Goal: Task Accomplishment & Management: Use online tool/utility

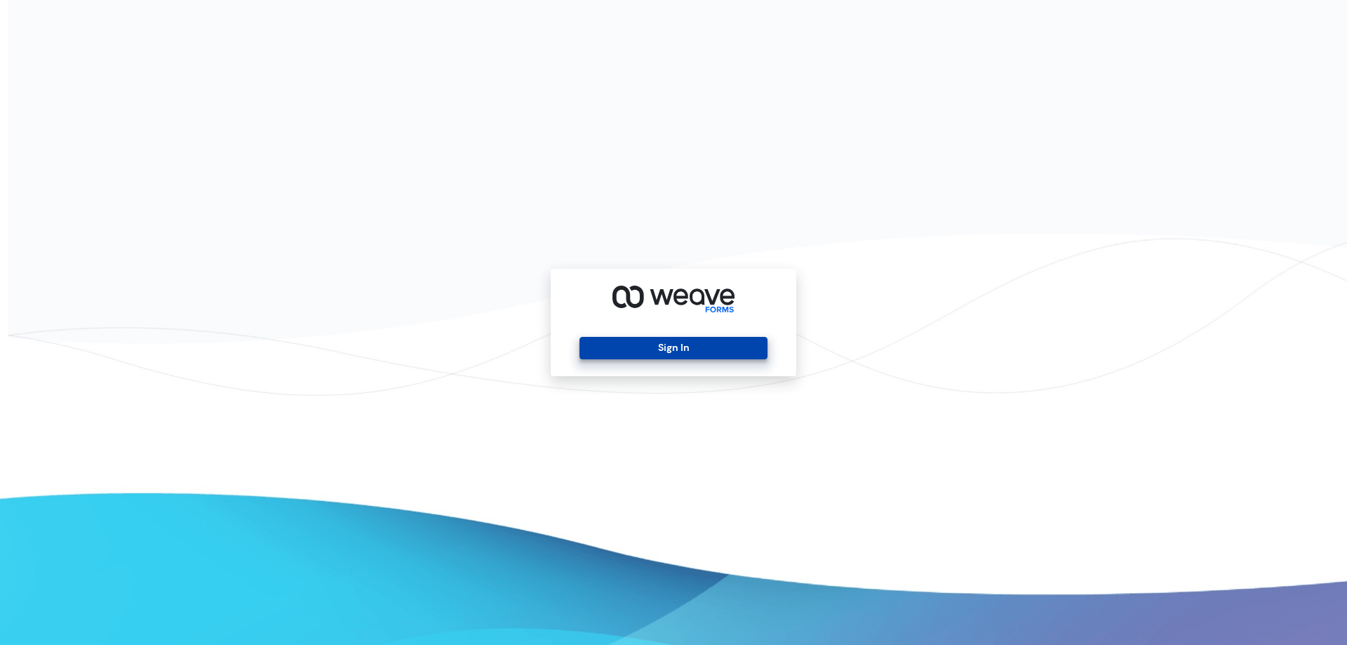
click at [683, 349] on button "Sign In" at bounding box center [673, 348] width 187 height 22
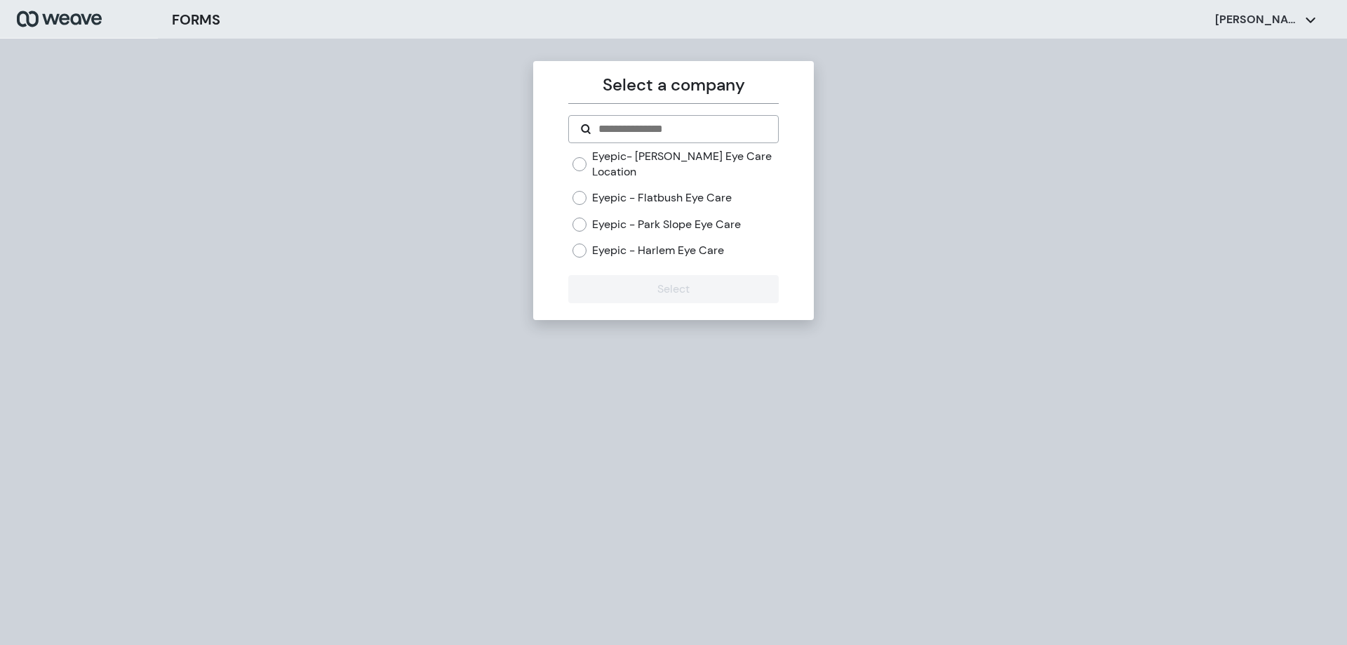
click at [702, 225] on label "Eyepic - Park Slope Eye Care" at bounding box center [666, 224] width 149 height 15
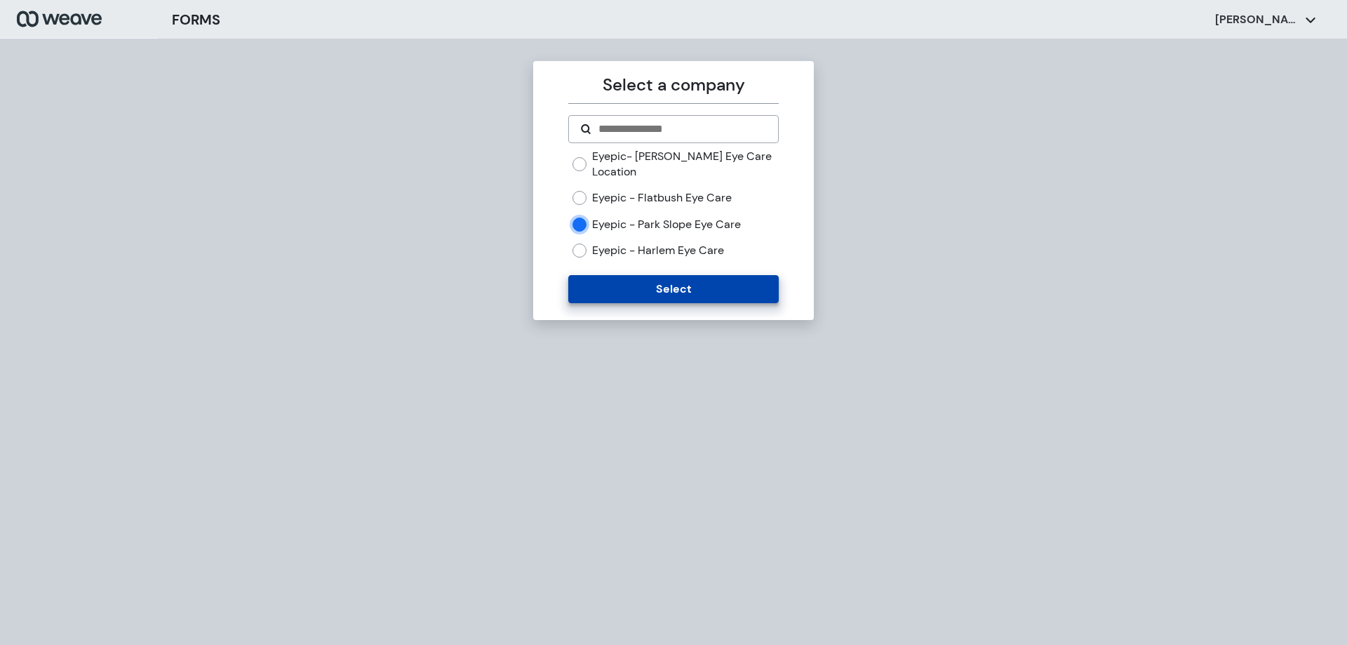
click at [696, 290] on button "Select" at bounding box center [673, 289] width 210 height 28
